Goal: Information Seeking & Learning: Stay updated

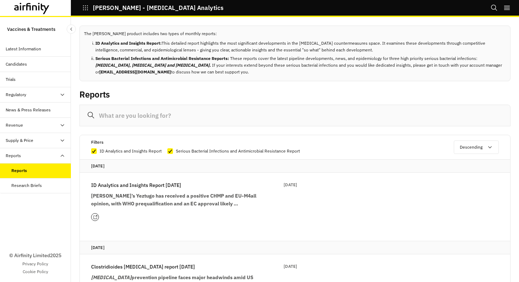
click at [258, 100] on div "Reports" at bounding box center [187, 97] width 216 height 15
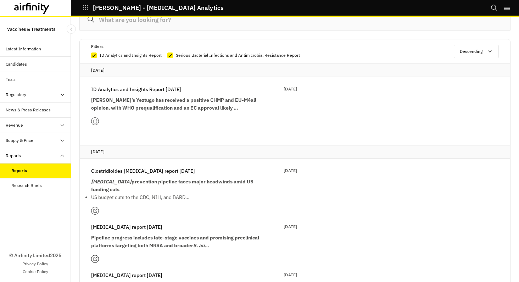
scroll to position [112, 0]
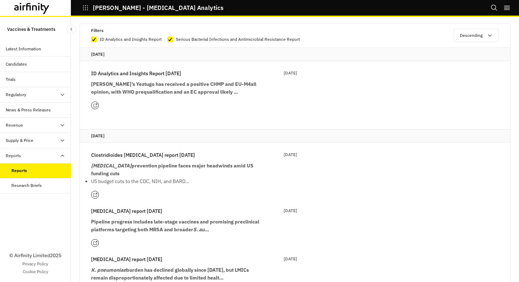
click at [136, 164] on strong "[MEDICAL_DATA] prevention pipeline faces major headwinds amid US funding cuts" at bounding box center [172, 169] width 162 height 14
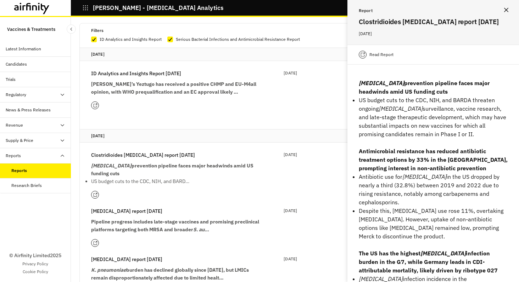
scroll to position [168, 0]
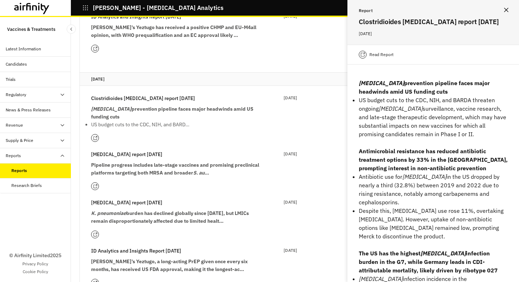
click at [131, 165] on strong "Pipeline progress includes late-stage vaccines and promising preclinical platfo…" at bounding box center [175, 169] width 168 height 14
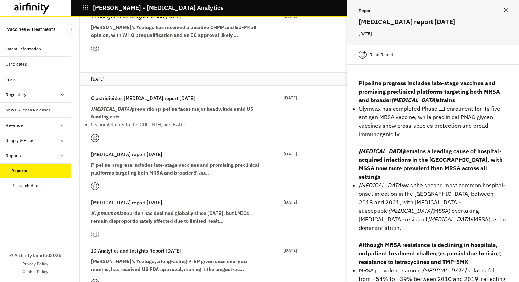
click at [137, 153] on p "[MEDICAL_DATA] report [DATE]" at bounding box center [126, 154] width 71 height 8
click at [114, 99] on p "Clostridioides [MEDICAL_DATA] report [DATE]" at bounding box center [143, 98] width 104 height 8
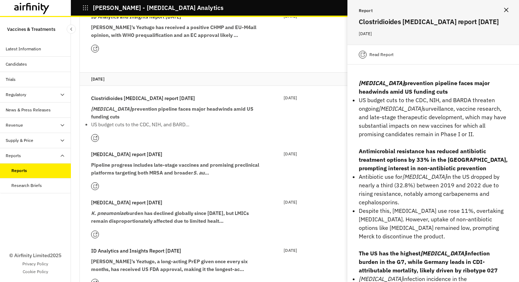
click at [115, 107] on strong "[MEDICAL_DATA] prevention pipeline faces major headwinds amid US funding cuts" at bounding box center [172, 113] width 162 height 14
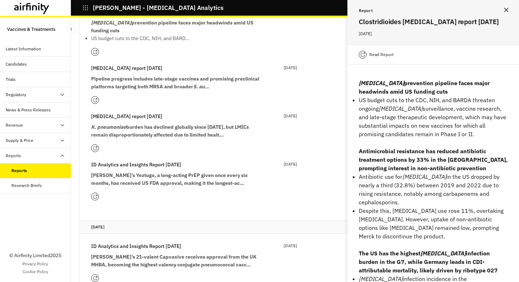
scroll to position [255, 0]
click at [120, 126] on em "K. pneumoniae" at bounding box center [108, 126] width 35 height 6
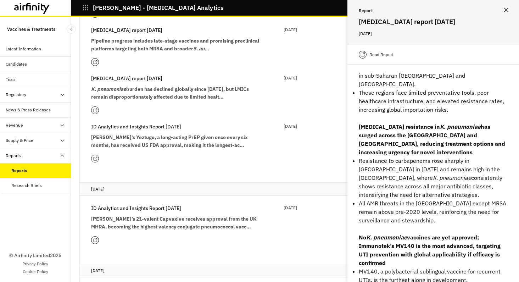
scroll to position [75, 0]
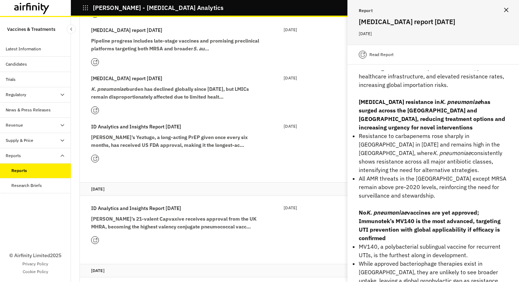
click at [161, 218] on strong "[PERSON_NAME]’s 21-valent Capvaxive receives approval from the UK MHRA, becomin…" at bounding box center [174, 223] width 166 height 14
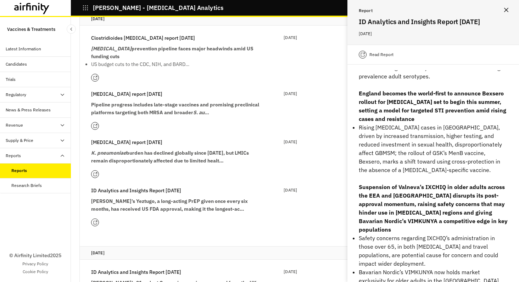
scroll to position [228, 0]
click at [140, 154] on strong "K. pneumoniae burden has declined globally since [DATE], but LMICs remain dispr…" at bounding box center [170, 157] width 158 height 14
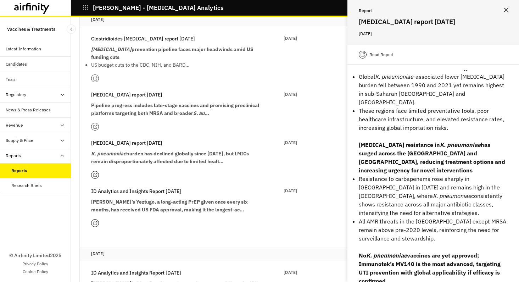
scroll to position [0, 0]
